Goal: Task Accomplishment & Management: Use online tool/utility

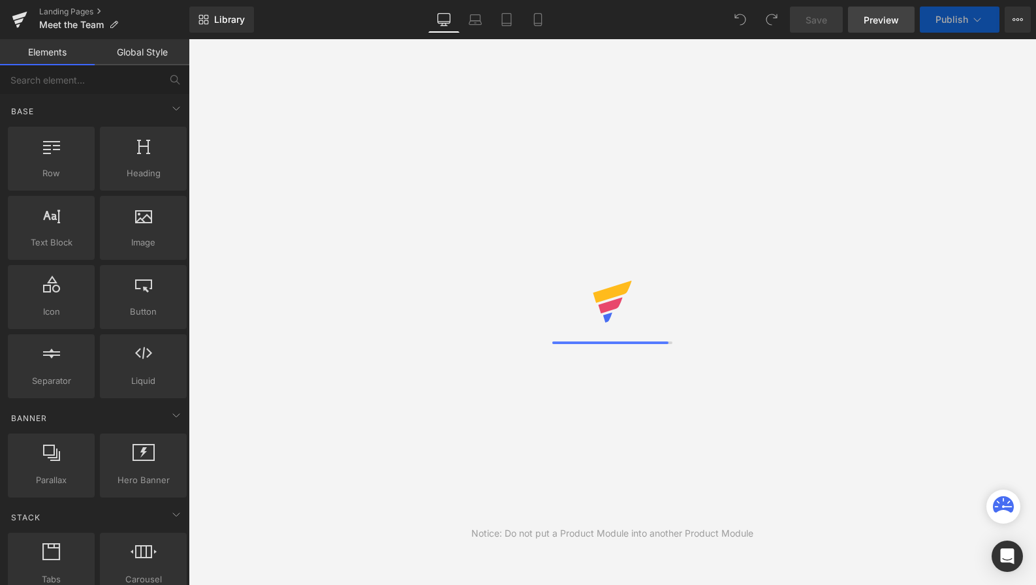
click at [891, 20] on span "Preview" at bounding box center [881, 20] width 35 height 14
click at [730, 142] on div "Notice: Do not put a Product Module into another Product Module" at bounding box center [612, 312] width 847 height 546
drag, startPoint x: 759, startPoint y: 142, endPoint x: 734, endPoint y: 132, distance: 26.9
click at [748, 138] on div "Notice: Do not put a Product Module into another Product Module" at bounding box center [612, 312] width 847 height 546
drag, startPoint x: 543, startPoint y: 92, endPoint x: 330, endPoint y: 55, distance: 216.7
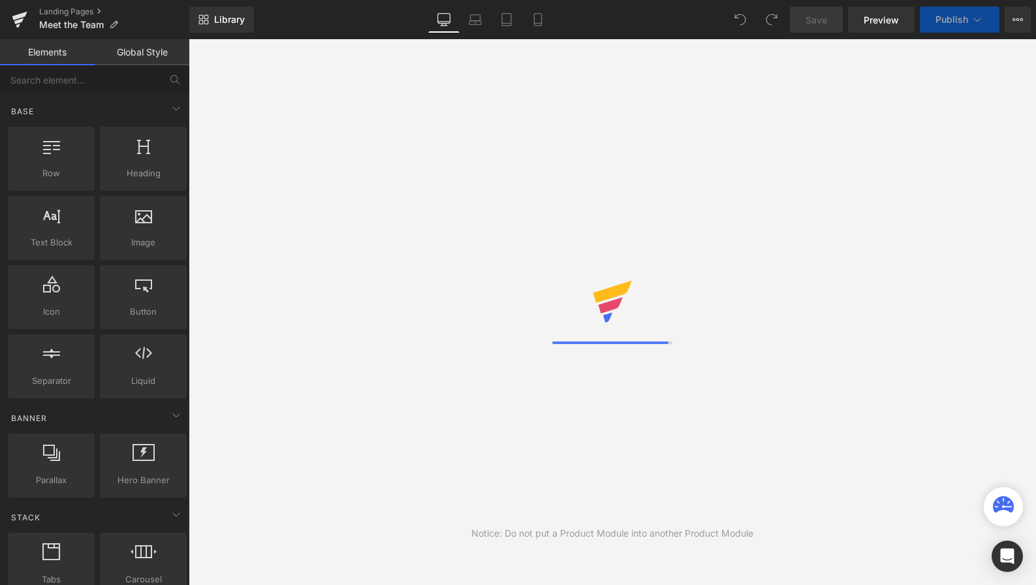
click at [543, 92] on div "Notice: Do not put a Product Module into another Product Module" at bounding box center [612, 312] width 847 height 546
click at [272, 36] on div "Library Desktop Desktop Laptop Tablet Mobile Save Preview Publish Scheduled Vie…" at bounding box center [612, 19] width 847 height 39
click at [49, 18] on p "Meet the Team" at bounding box center [78, 25] width 89 height 16
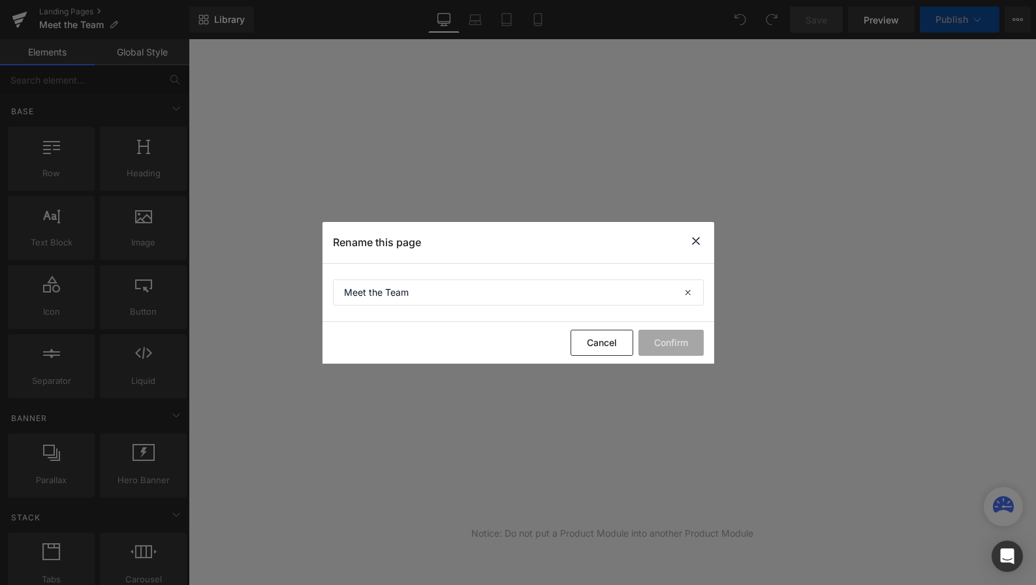
click at [697, 239] on icon at bounding box center [696, 241] width 16 height 16
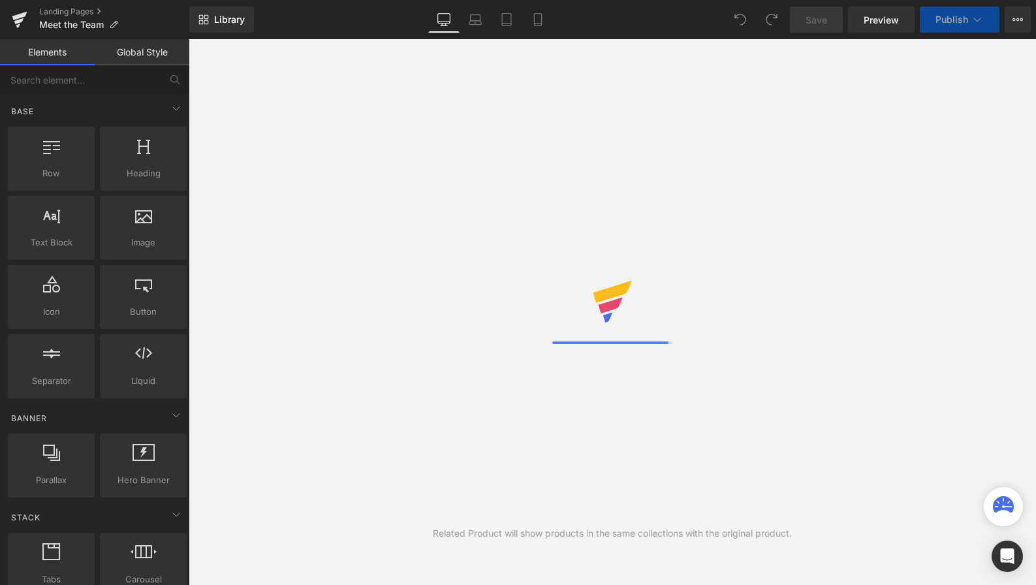
click at [727, 177] on div "Related Product will show products in the same collections with the original pr…" at bounding box center [612, 312] width 847 height 546
drag, startPoint x: 566, startPoint y: 133, endPoint x: 570, endPoint y: 46, distance: 87.6
click at [566, 133] on div "Related Product will show products in the same collections with the original pr…" at bounding box center [612, 312] width 847 height 546
